Goal: Download file/media

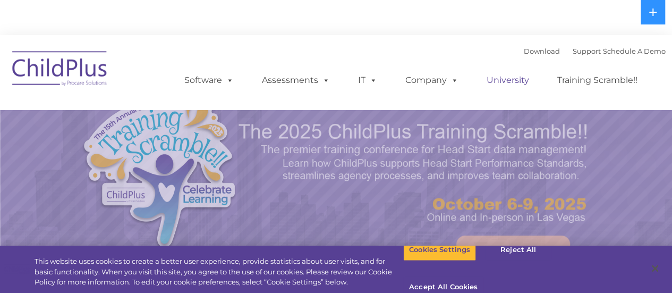
select select "MEDIUM"
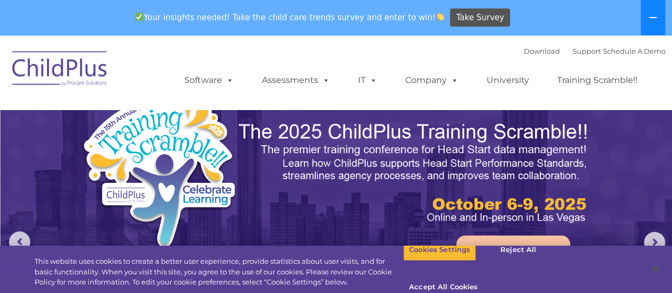
click at [653, 18] on icon at bounding box center [652, 17] width 7 height 1
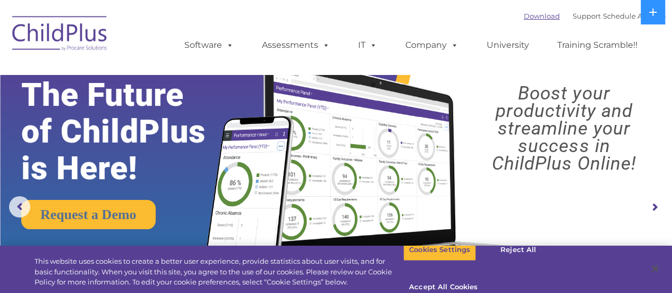
click at [529, 14] on link "Download" at bounding box center [542, 16] width 36 height 8
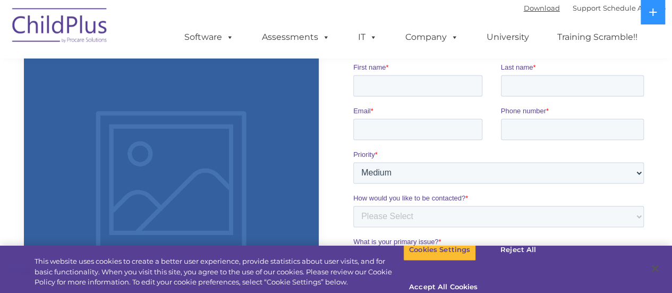
scroll to position [766, 0]
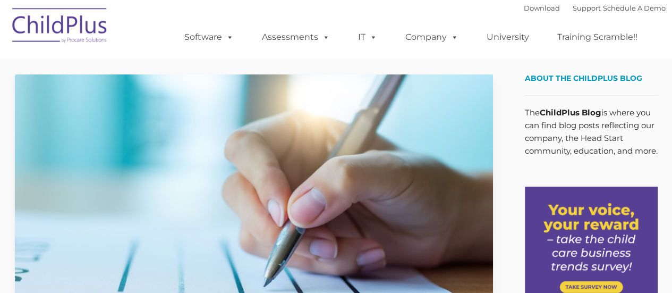
type input ""
